Goal: Communication & Community: Participate in discussion

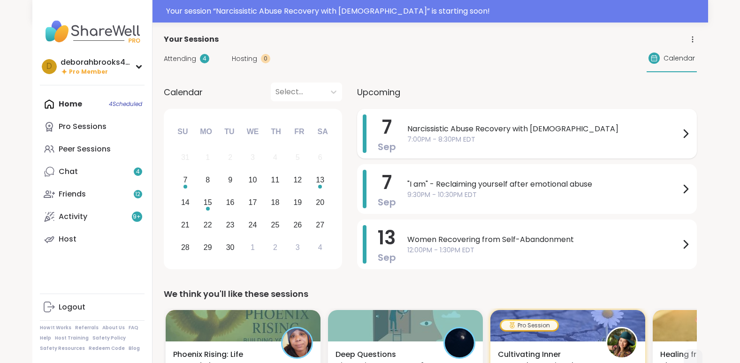
drag, startPoint x: 0, startPoint y: 0, endPoint x: 437, endPoint y: 133, distance: 457.1
click at [437, 133] on span "Narcissistic Abuse Recovery with [DEMOGRAPHIC_DATA]" at bounding box center [543, 128] width 273 height 11
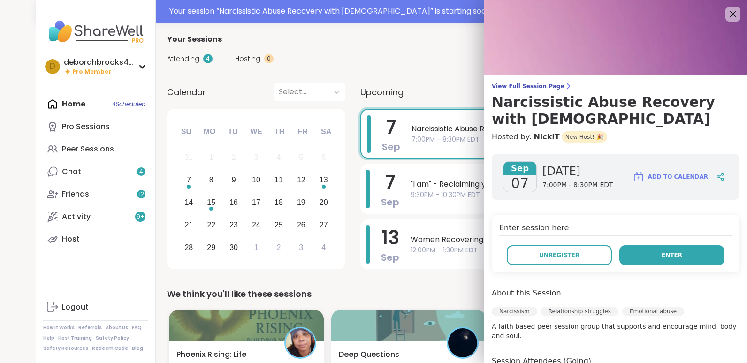
click at [666, 251] on span "Enter" at bounding box center [672, 255] width 21 height 8
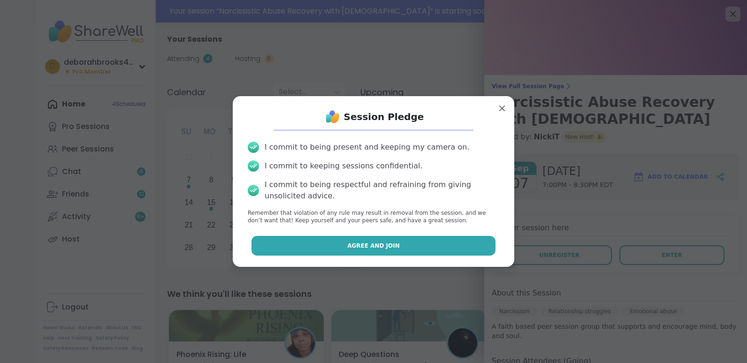
click at [380, 246] on span "Agree and Join" at bounding box center [373, 246] width 53 height 8
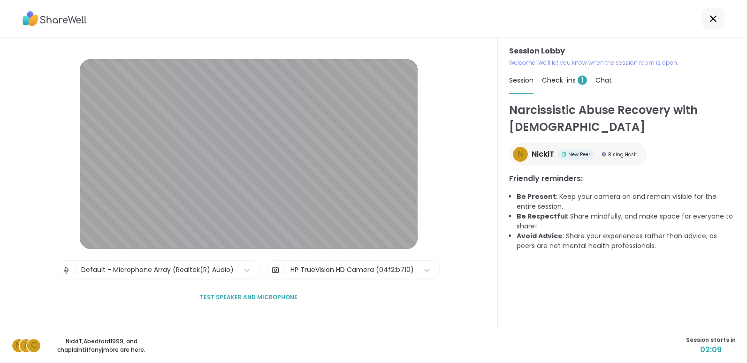
click at [233, 296] on span "Test speaker and microphone" at bounding box center [249, 297] width 98 height 8
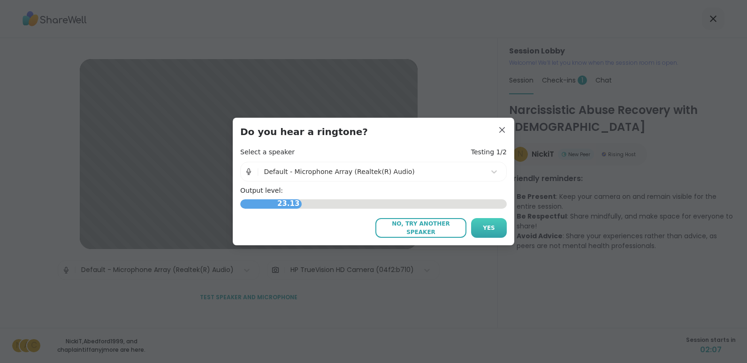
click at [485, 228] on span "Yes" at bounding box center [489, 228] width 12 height 8
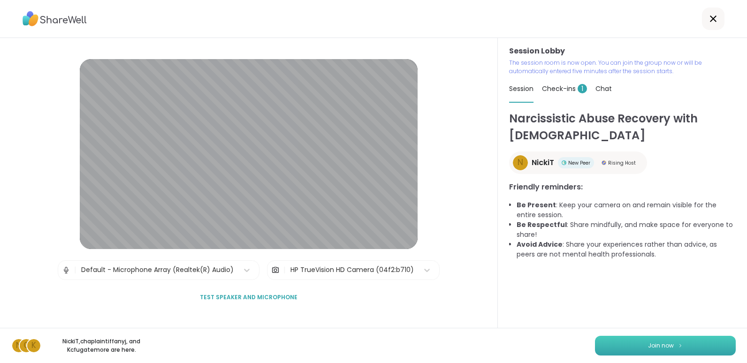
click at [635, 348] on button "Join now" at bounding box center [665, 346] width 141 height 20
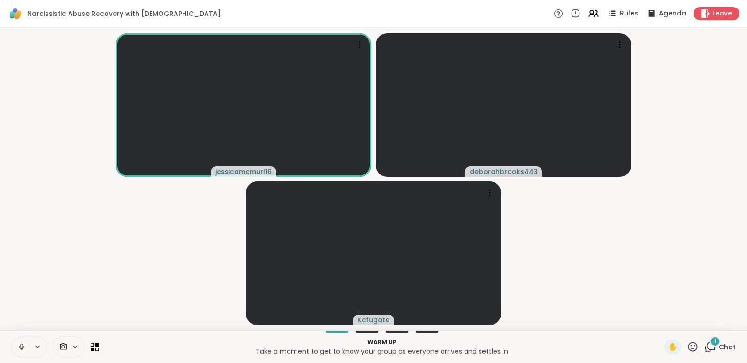
click at [19, 347] on icon at bounding box center [21, 347] width 8 height 8
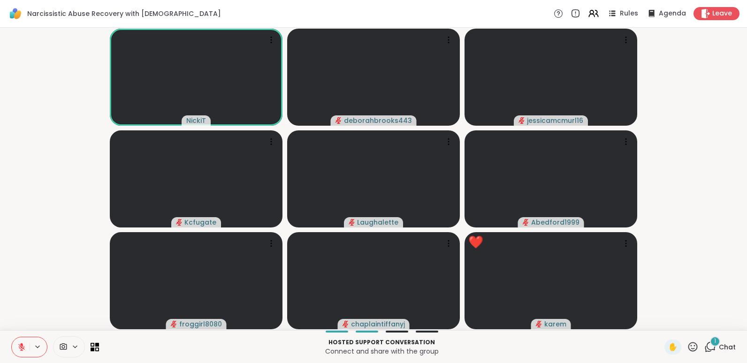
click at [19, 347] on icon at bounding box center [21, 347] width 7 height 7
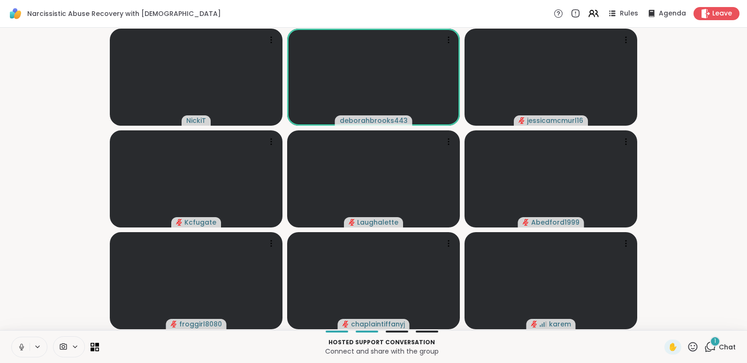
drag, startPoint x: 19, startPoint y: 347, endPoint x: 19, endPoint y: 355, distance: 8.0
click at [19, 355] on button at bounding box center [21, 347] width 18 height 20
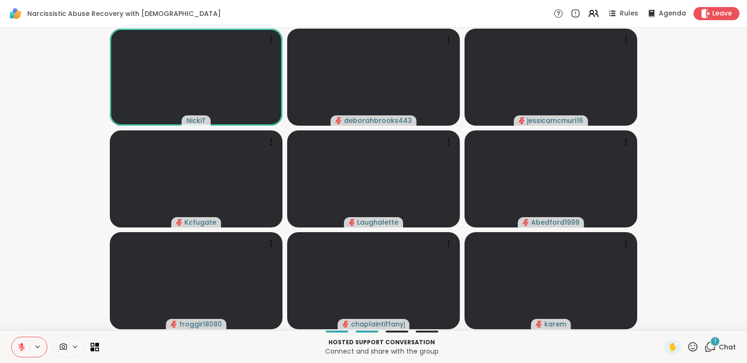
click at [21, 346] on icon at bounding box center [21, 347] width 7 height 7
click at [21, 346] on icon at bounding box center [21, 347] width 3 height 4
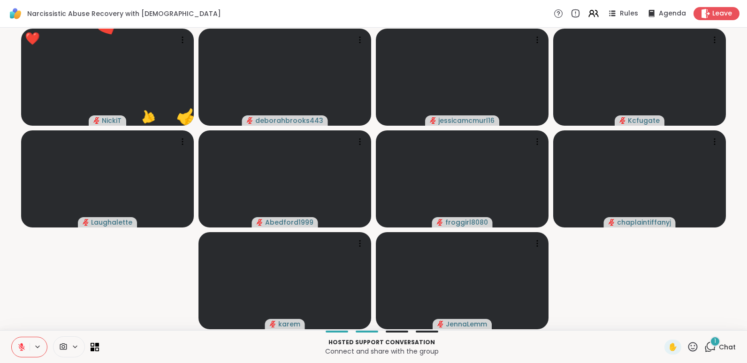
click at [21, 345] on icon at bounding box center [21, 345] width 3 height 4
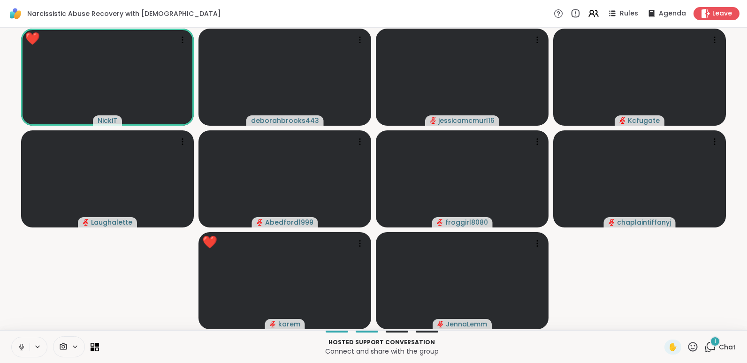
click at [687, 346] on icon at bounding box center [693, 347] width 12 height 12
click at [681, 322] on span "👍" at bounding box center [685, 322] width 9 height 11
click at [23, 345] on icon at bounding box center [21, 347] width 8 height 8
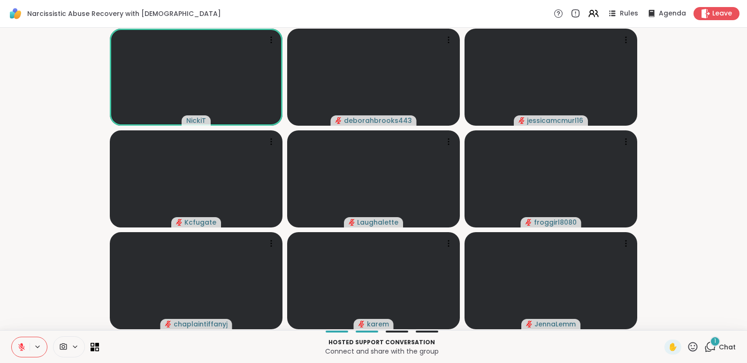
click at [687, 348] on icon at bounding box center [693, 347] width 12 height 12
click at [661, 321] on span "❤️" at bounding box center [665, 322] width 9 height 11
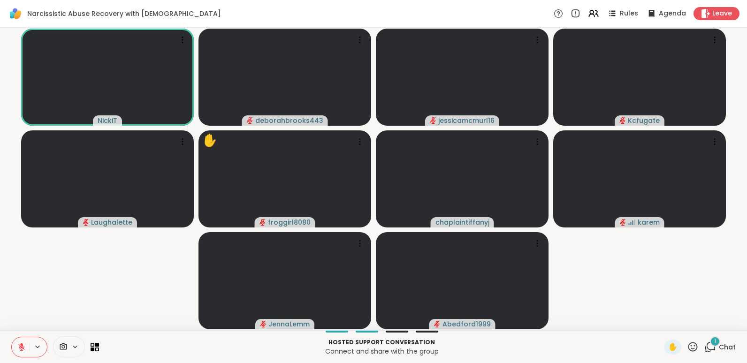
drag, startPoint x: 20, startPoint y: 344, endPoint x: 38, endPoint y: 322, distance: 29.0
click at [34, 326] on div "Narcissistic Abuse Recovery with God Rules Agenda Leave NickiT deborahbrooks443…" at bounding box center [373, 181] width 747 height 363
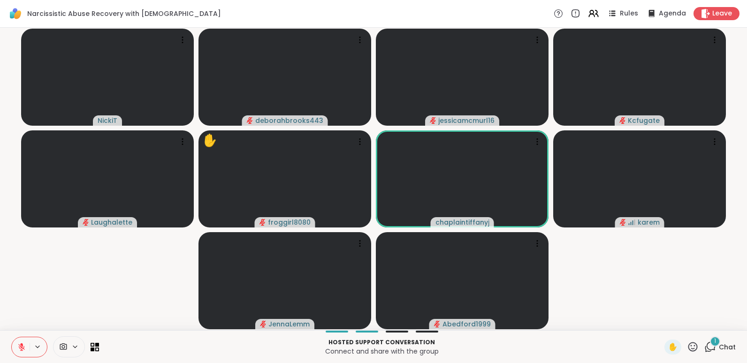
click at [41, 320] on video-player-container "NickiT deborahbrooks443 jessicamcmurl16 Kcfugate Laughalette ✋ froggirl8080 cha…" at bounding box center [374, 178] width 736 height 295
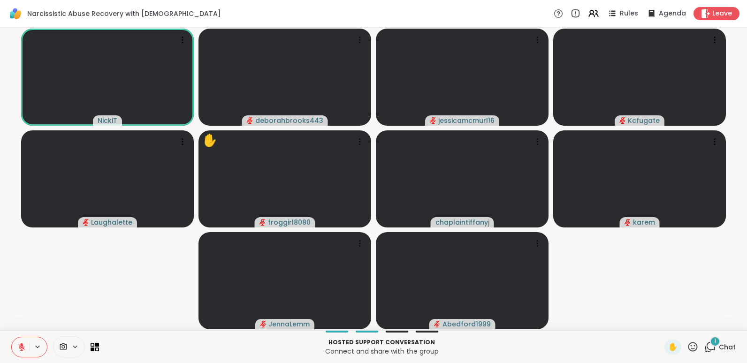
click at [21, 344] on icon at bounding box center [21, 345] width 3 height 4
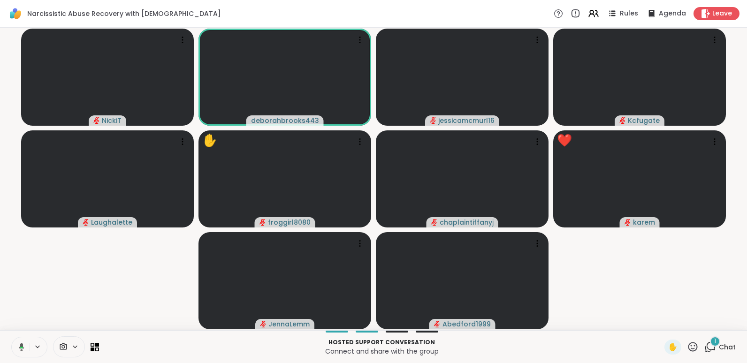
click at [20, 348] on icon at bounding box center [21, 347] width 5 height 8
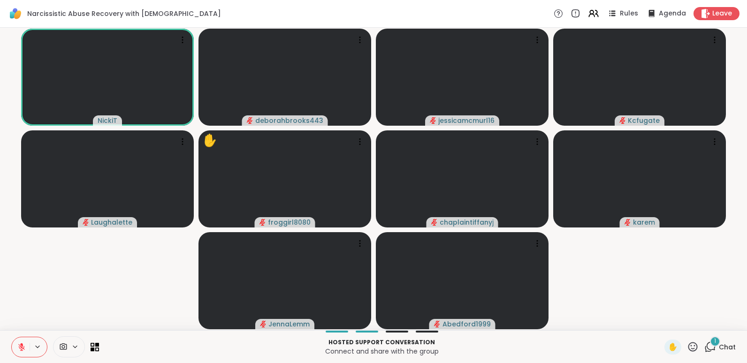
click at [687, 346] on icon at bounding box center [693, 347] width 12 height 12
click at [702, 320] on span "🌟" at bounding box center [706, 322] width 9 height 11
click at [687, 347] on icon at bounding box center [693, 347] width 12 height 12
click at [661, 322] on span "❤️" at bounding box center [665, 322] width 9 height 11
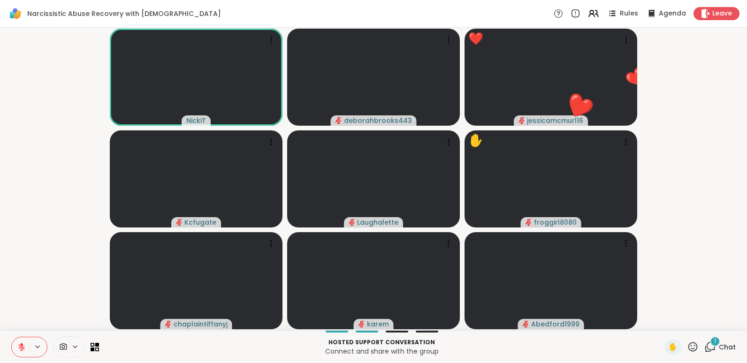
click at [688, 349] on icon at bounding box center [692, 346] width 9 height 9
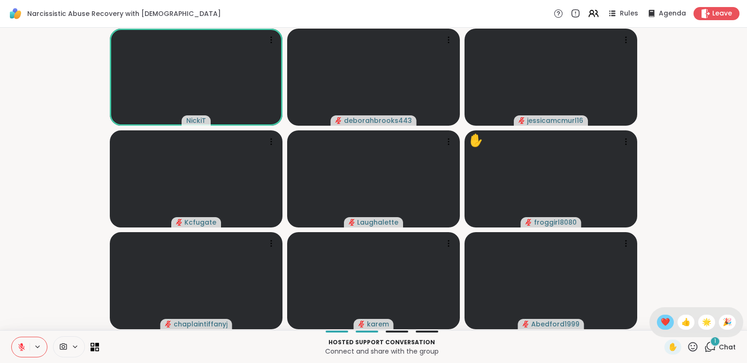
click at [661, 321] on span "❤️" at bounding box center [665, 322] width 9 height 11
click at [688, 345] on icon at bounding box center [692, 346] width 9 height 9
click at [661, 322] on span "❤️" at bounding box center [665, 322] width 9 height 11
click at [687, 347] on icon at bounding box center [693, 347] width 12 height 12
click at [681, 321] on span "👍" at bounding box center [685, 322] width 9 height 11
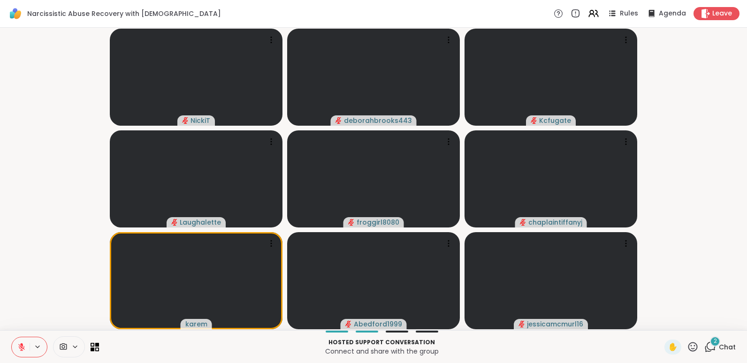
click at [688, 346] on icon at bounding box center [692, 346] width 9 height 9
click at [661, 320] on span "❤️" at bounding box center [665, 322] width 9 height 11
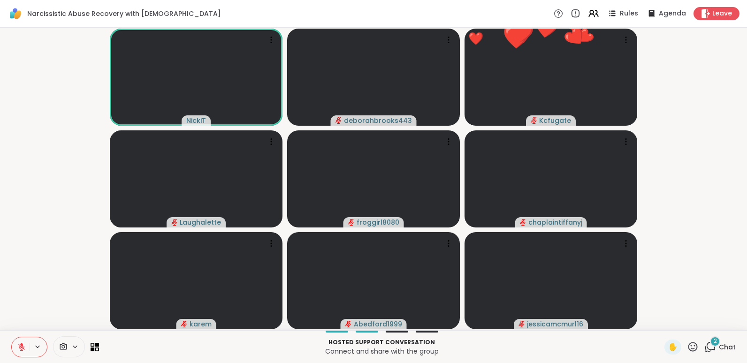
click at [687, 346] on icon at bounding box center [693, 347] width 12 height 12
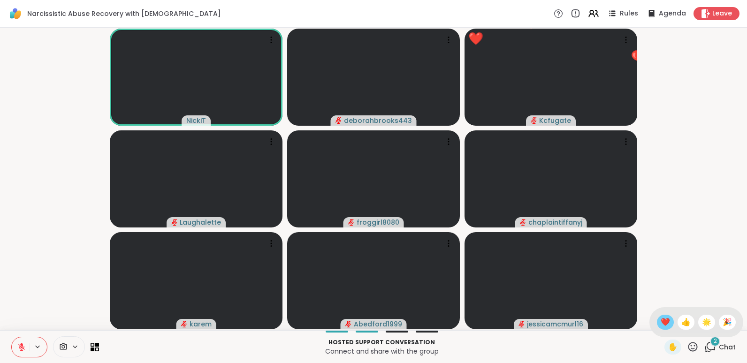
click at [661, 320] on span "❤️" at bounding box center [665, 322] width 9 height 11
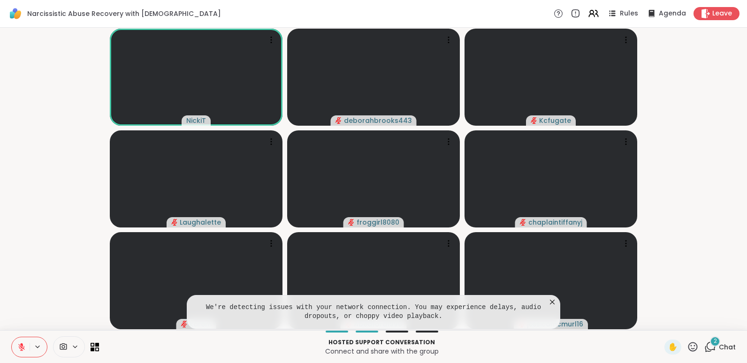
click at [549, 302] on icon at bounding box center [552, 301] width 9 height 9
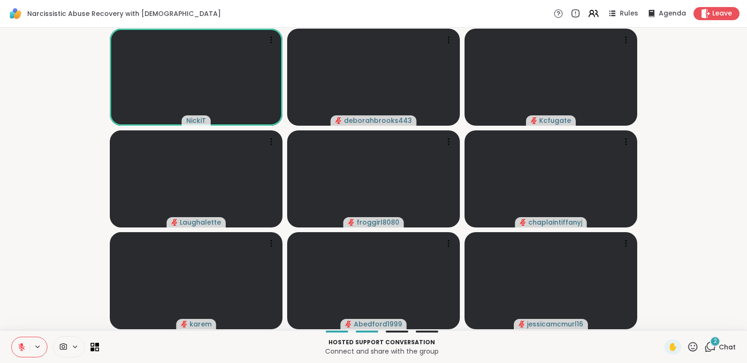
click at [21, 344] on icon at bounding box center [21, 345] width 3 height 4
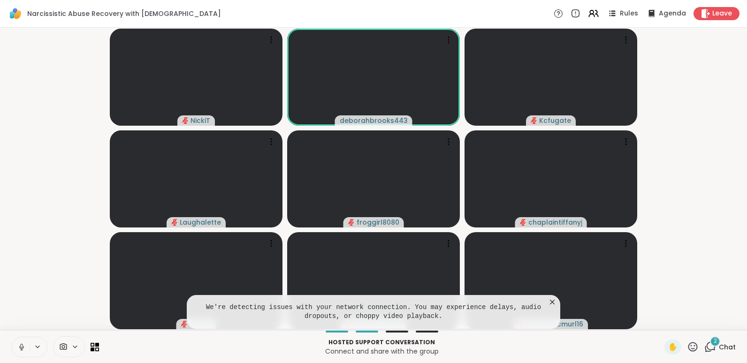
click at [21, 344] on icon at bounding box center [21, 346] width 2 height 4
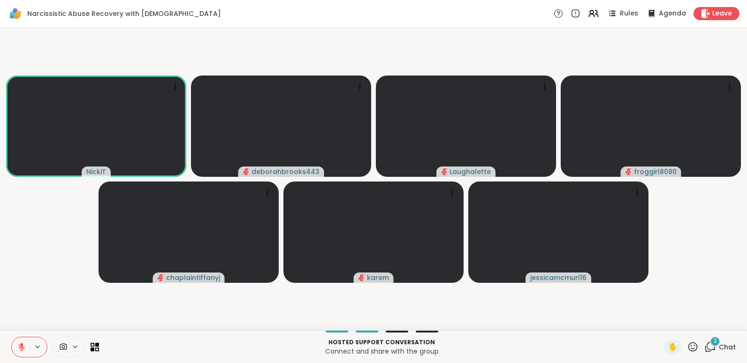
click at [688, 343] on icon at bounding box center [692, 346] width 9 height 9
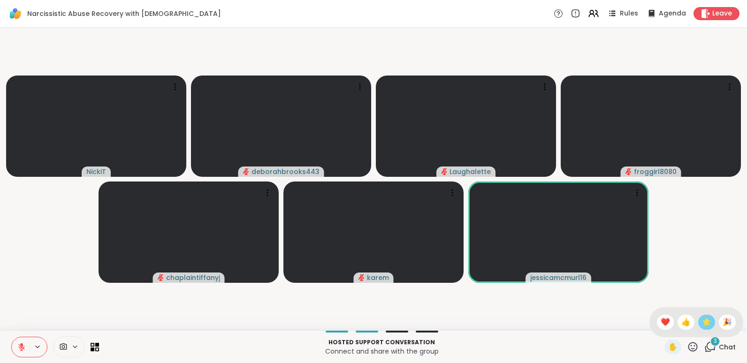
click at [702, 321] on span "🌟" at bounding box center [706, 322] width 9 height 11
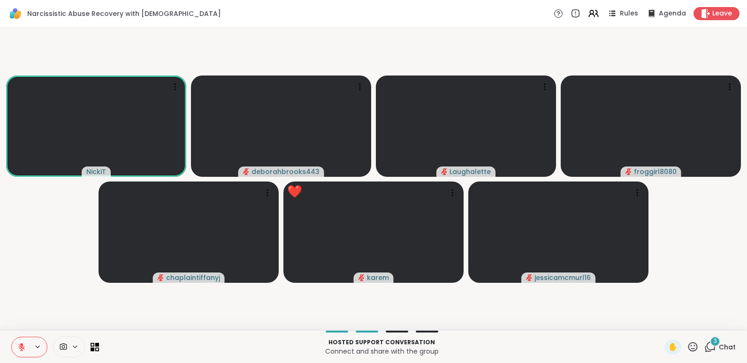
click at [688, 346] on icon at bounding box center [692, 346] width 9 height 9
click at [661, 320] on span "❤️" at bounding box center [665, 322] width 9 height 11
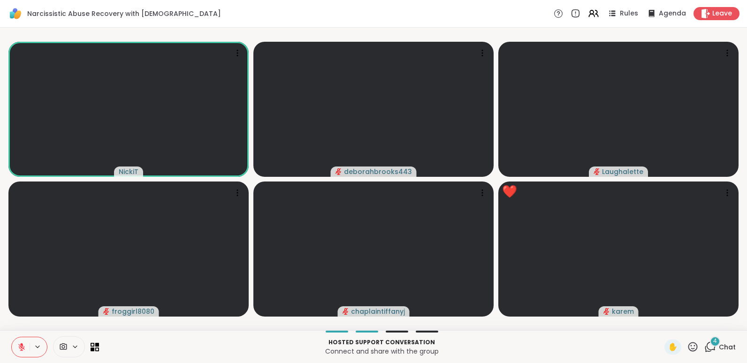
click at [21, 345] on icon at bounding box center [21, 347] width 8 height 8
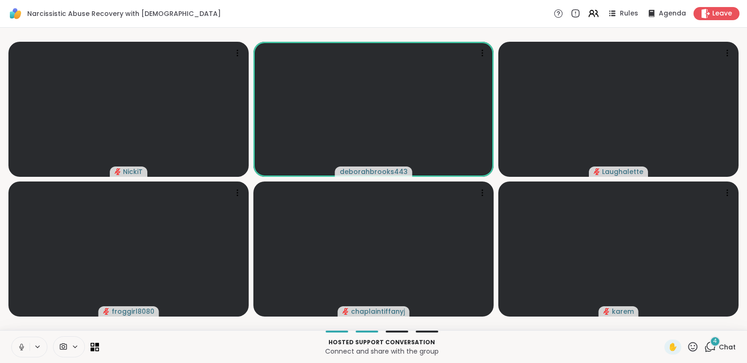
click at [21, 345] on icon at bounding box center [21, 346] width 2 height 4
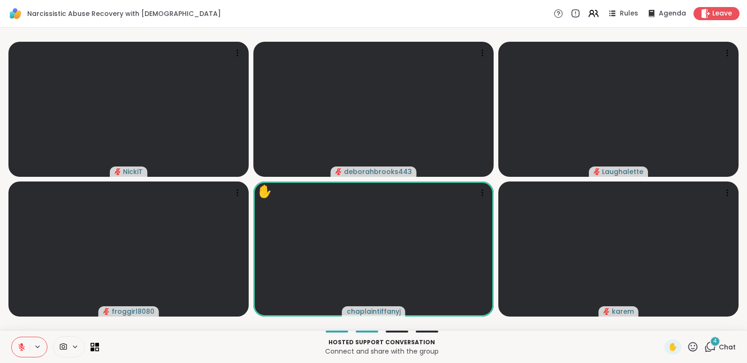
click at [687, 348] on icon at bounding box center [693, 347] width 12 height 12
click at [681, 318] on span "👍" at bounding box center [685, 322] width 9 height 11
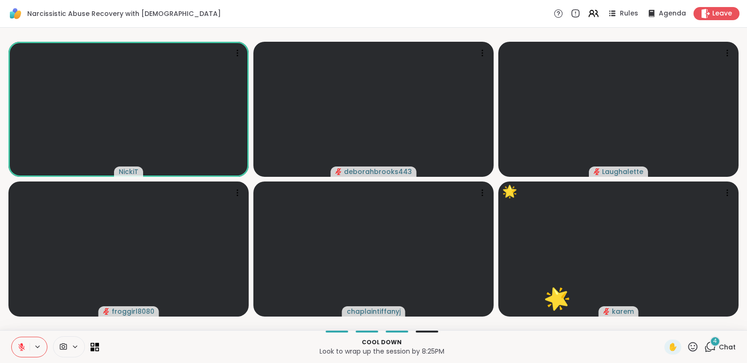
click at [687, 347] on icon at bounding box center [693, 347] width 12 height 12
click at [661, 317] on span "❤️" at bounding box center [665, 322] width 9 height 11
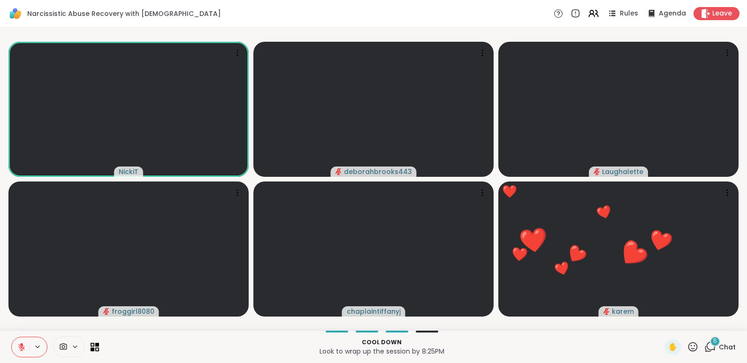
click at [20, 346] on icon at bounding box center [21, 347] width 8 height 8
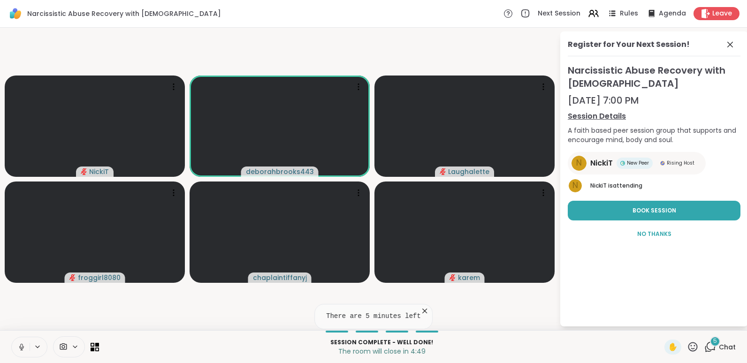
click at [19, 346] on icon at bounding box center [21, 347] width 8 height 8
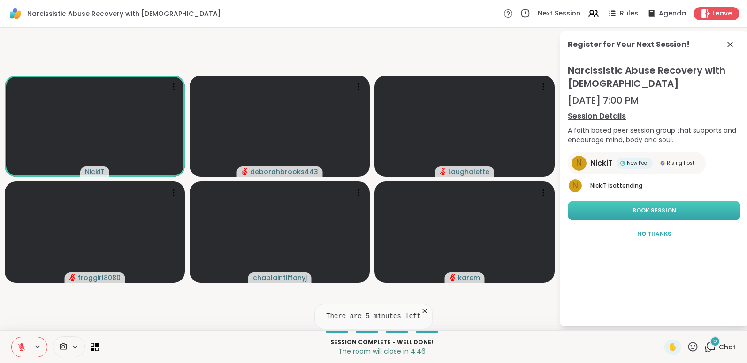
click at [645, 211] on span "Book Session" at bounding box center [654, 210] width 44 height 8
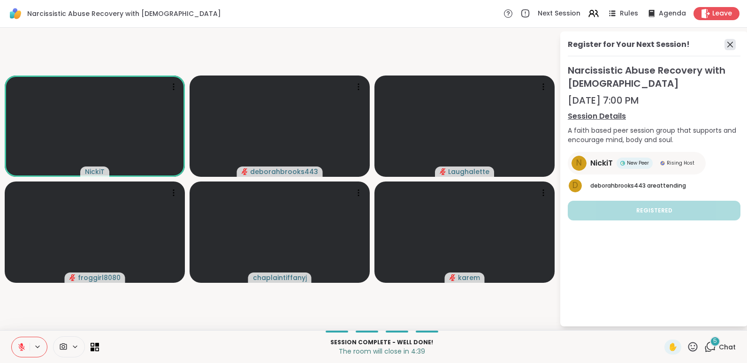
click at [729, 40] on icon at bounding box center [729, 44] width 11 height 11
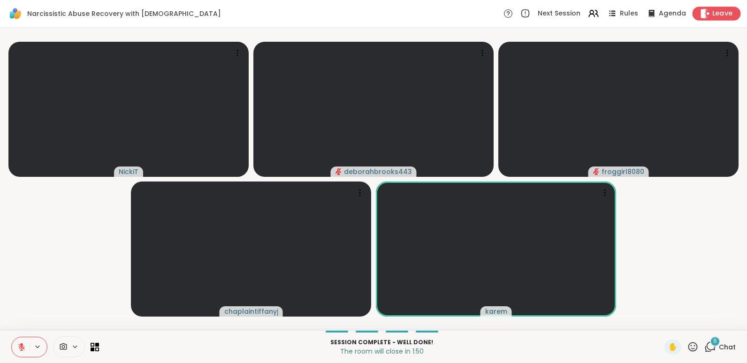
click at [712, 10] on span "Leave" at bounding box center [722, 14] width 21 height 10
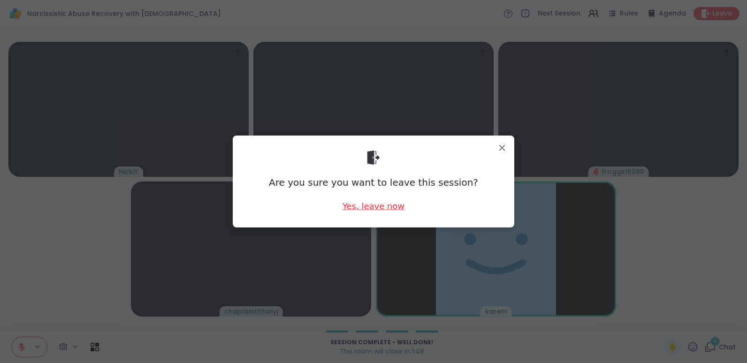
click at [368, 206] on div "Yes, leave now" at bounding box center [373, 206] width 62 height 12
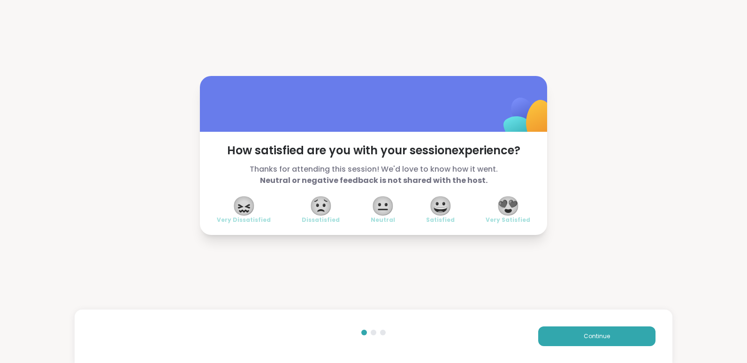
click at [502, 204] on span "😍" at bounding box center [507, 206] width 23 height 17
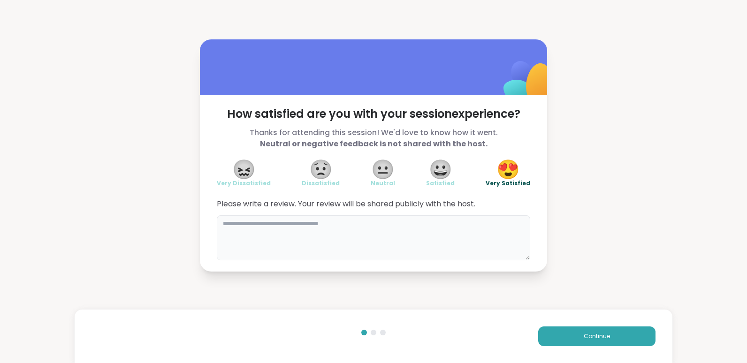
click at [317, 229] on textarea at bounding box center [373, 237] width 313 height 45
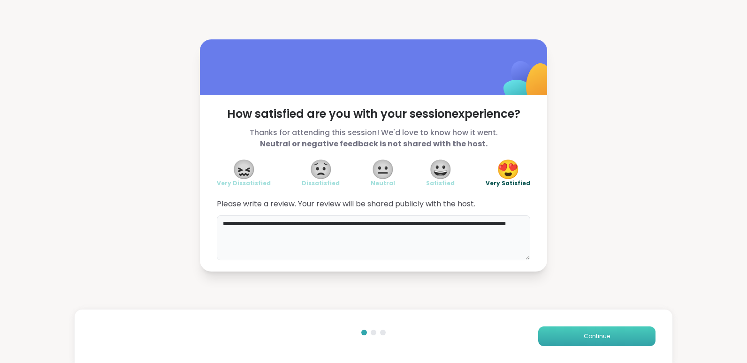
type textarea "**********"
click at [576, 333] on button "Continue" at bounding box center [596, 337] width 117 height 20
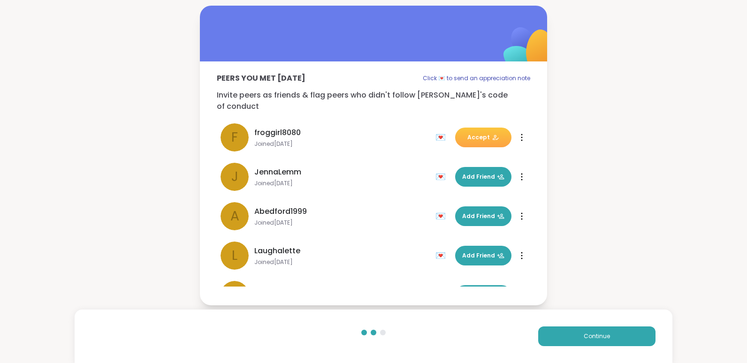
click at [467, 133] on span "Accept" at bounding box center [483, 137] width 32 height 8
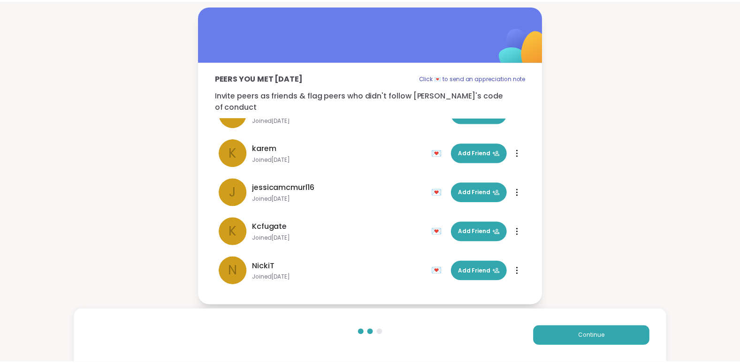
scroll to position [186, 0]
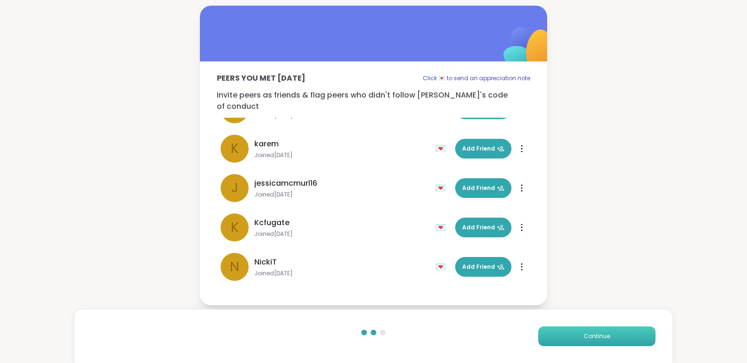
click at [584, 337] on span "Continue" at bounding box center [597, 336] width 26 height 8
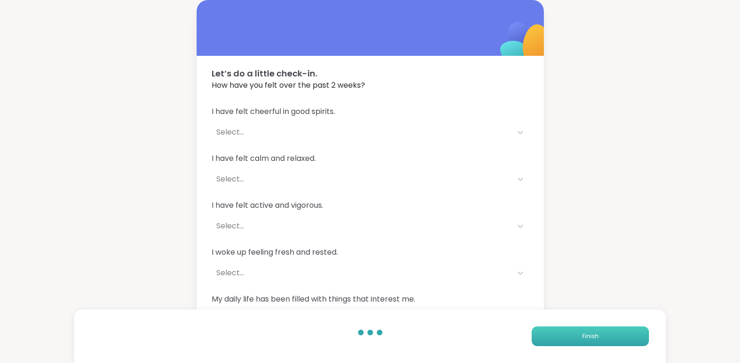
drag, startPoint x: 579, startPoint y: 337, endPoint x: 579, endPoint y: 331, distance: 6.1
click at [579, 331] on button "Finish" at bounding box center [590, 337] width 117 height 20
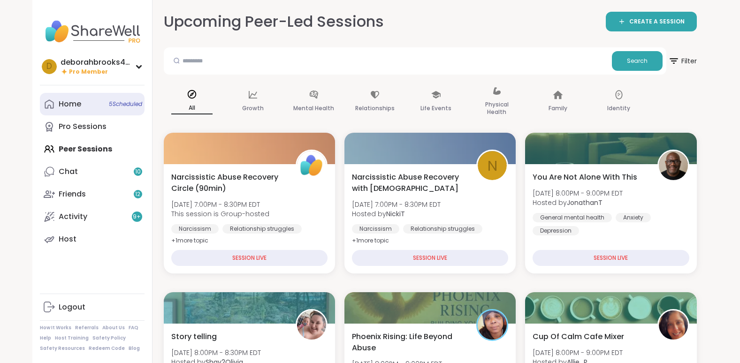
click at [131, 103] on span "5 Scheduled" at bounding box center [125, 104] width 33 height 8
